Goal: Transaction & Acquisition: Purchase product/service

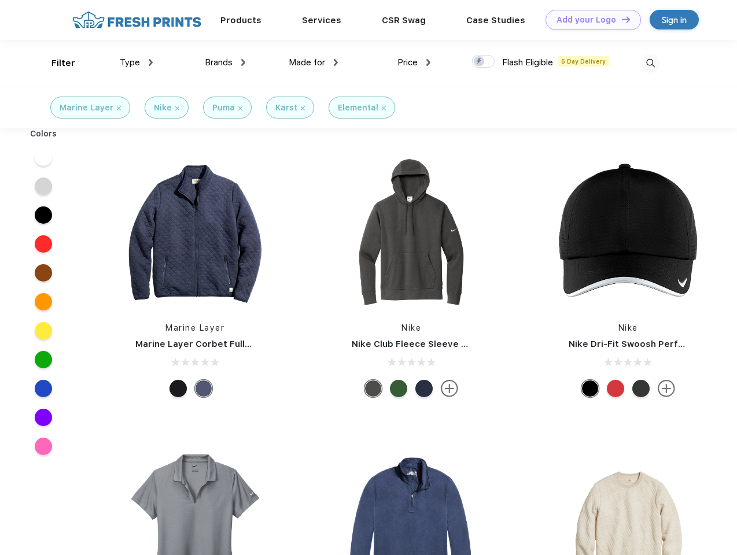
scroll to position [1, 0]
click at [589, 20] on link "Add your Logo Design Tool" at bounding box center [592, 20] width 95 height 20
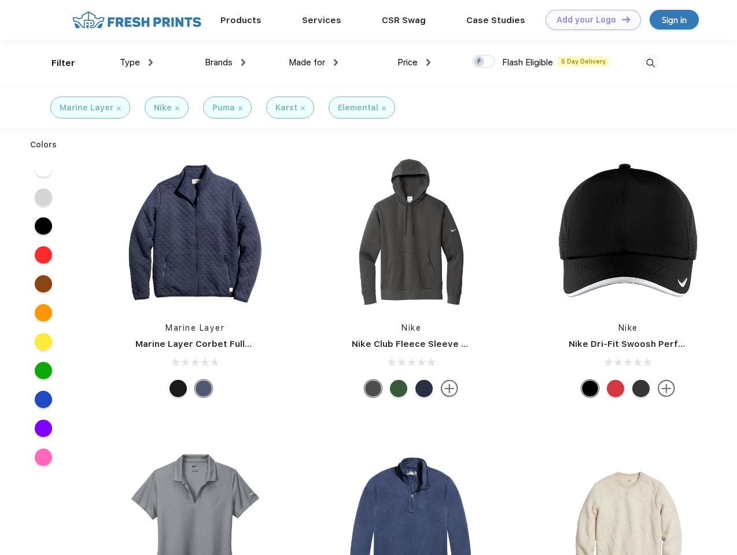
click at [0, 0] on div "Design Tool" at bounding box center [0, 0] width 0 height 0
click at [621, 19] on link "Add your Logo Design Tool" at bounding box center [592, 20] width 95 height 20
click at [56, 63] on div "Filter" at bounding box center [63, 63] width 24 height 13
click at [137, 62] on span "Type" at bounding box center [130, 62] width 20 height 10
click at [225, 62] on span "Brands" at bounding box center [219, 62] width 28 height 10
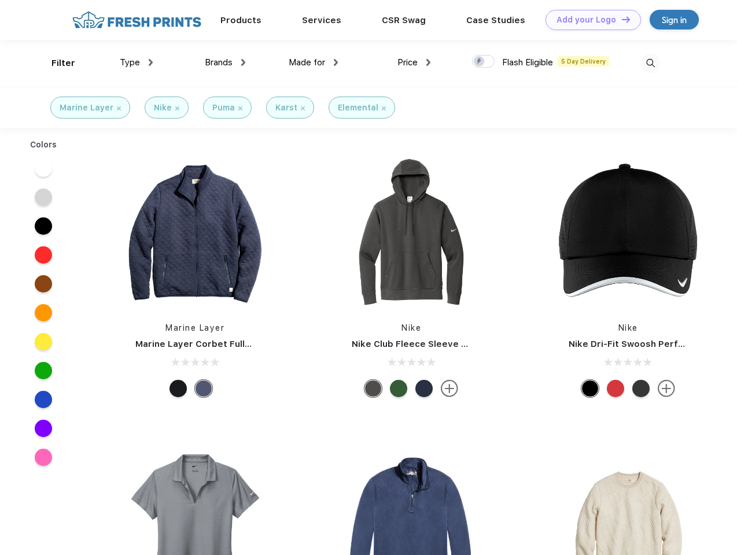
click at [313, 62] on span "Made for" at bounding box center [307, 62] width 36 height 10
click at [414, 62] on span "Price" at bounding box center [407, 62] width 20 height 10
click at [484, 62] on div at bounding box center [483, 61] width 23 height 13
click at [480, 62] on input "checkbox" at bounding box center [476, 58] width 8 height 8
click at [650, 63] on img at bounding box center [650, 63] width 19 height 19
